Goal: Navigation & Orientation: Understand site structure

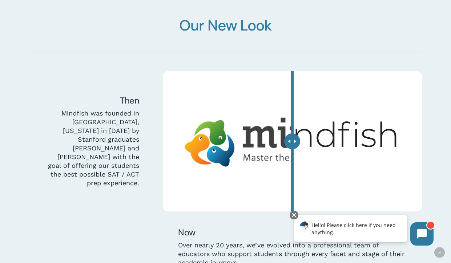
scroll to position [1866, 0]
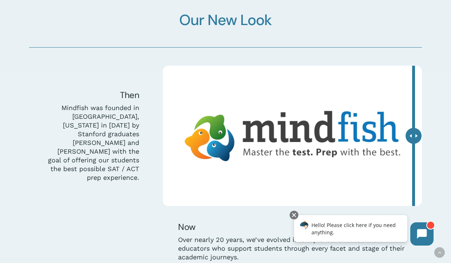
drag, startPoint x: 292, startPoint y: 138, endPoint x: 451, endPoint y: 137, distance: 160.0
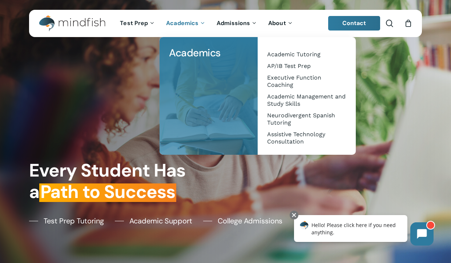
scroll to position [0, 0]
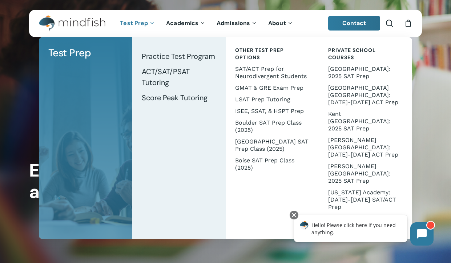
click at [88, 19] on img "Main Menu" at bounding box center [68, 23] width 59 height 16
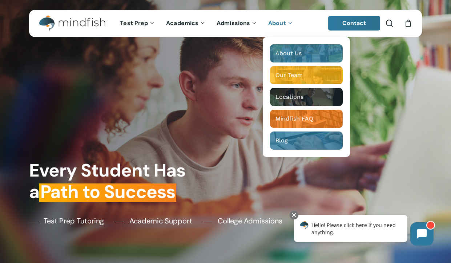
click at [273, 27] on span "About" at bounding box center [277, 23] width 18 height 8
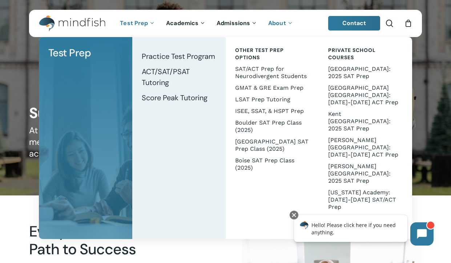
click at [84, 25] on img "Main Menu" at bounding box center [68, 23] width 59 height 16
